Goal: Task Accomplishment & Management: Manage account settings

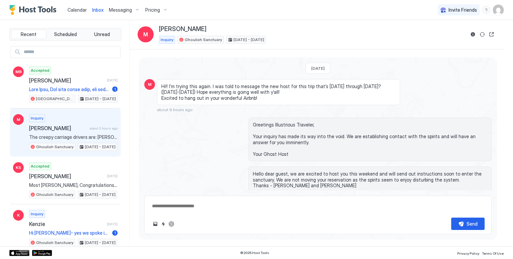
scroll to position [266, 0]
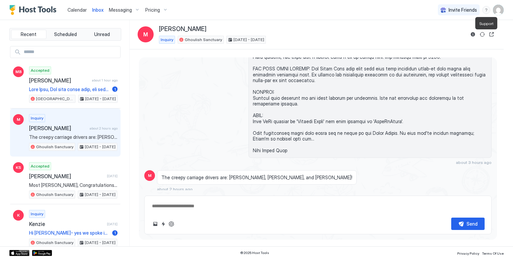
click at [486, 8] on div "menu" at bounding box center [486, 10] width 8 height 8
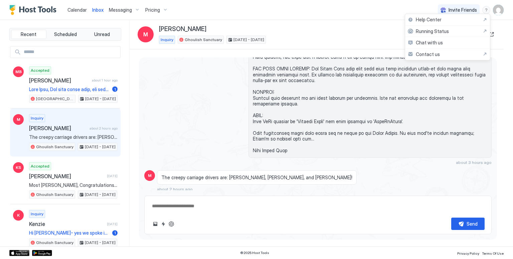
click at [357, 11] on div at bounding box center [256, 129] width 513 height 259
click at [78, 9] on span "Calendar" at bounding box center [76, 10] width 19 height 6
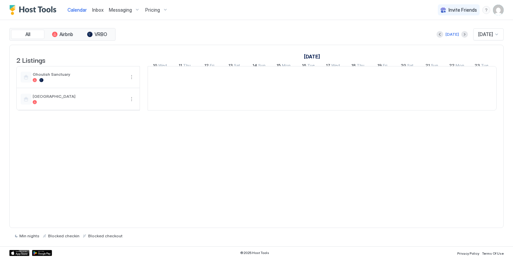
scroll to position [0, 371]
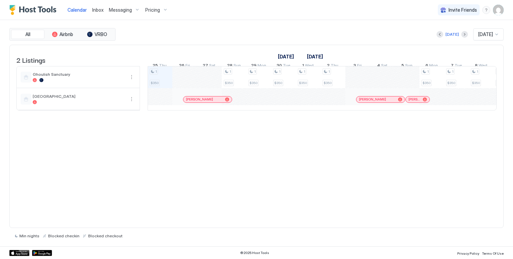
click at [93, 8] on span "Inbox" at bounding box center [97, 10] width 11 height 6
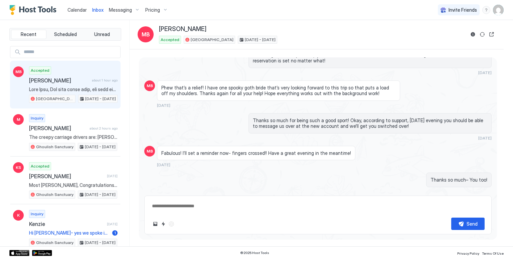
scroll to position [1677, 0]
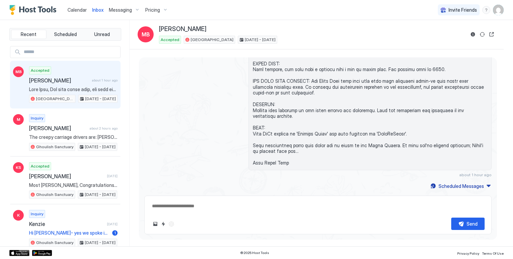
type textarea "*"
click at [124, 8] on span "Messaging" at bounding box center [120, 10] width 23 height 6
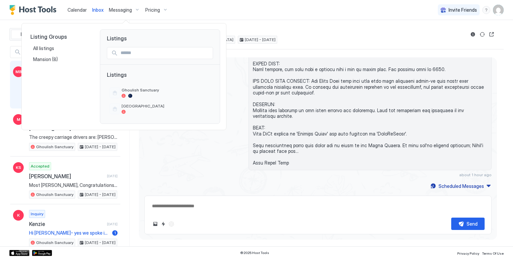
click at [214, 6] on div at bounding box center [256, 129] width 513 height 259
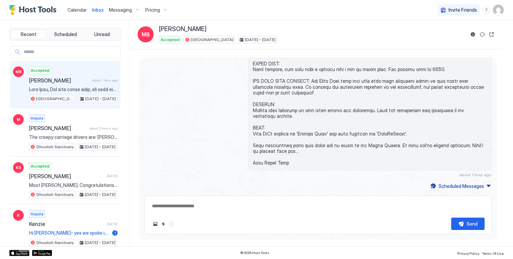
click at [497, 11] on img "User profile" at bounding box center [498, 10] width 11 height 11
click at [438, 35] on span "Settings" at bounding box center [438, 37] width 18 height 6
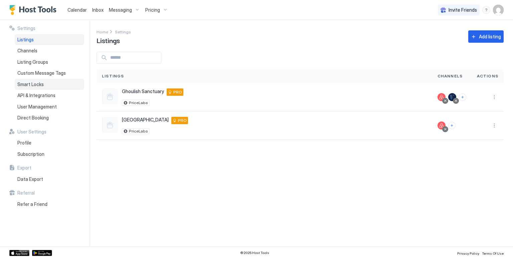
click at [30, 83] on span "Smart Locks" at bounding box center [30, 84] width 26 height 6
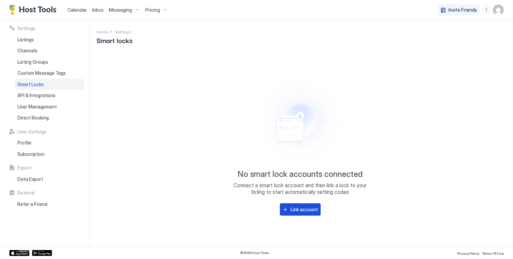
click at [291, 209] on div "Link account" at bounding box center [303, 209] width 27 height 7
